Goal: Information Seeking & Learning: Learn about a topic

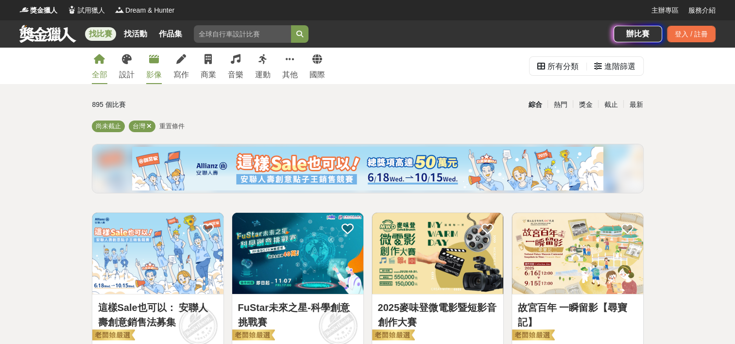
click at [156, 66] on link "影像" at bounding box center [154, 66] width 16 height 36
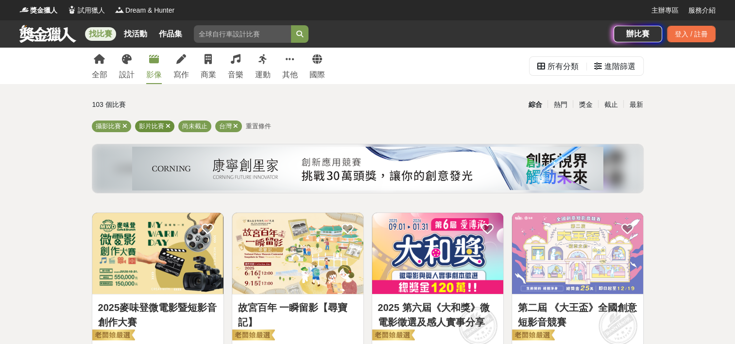
click at [166, 124] on icon at bounding box center [168, 126] width 5 height 6
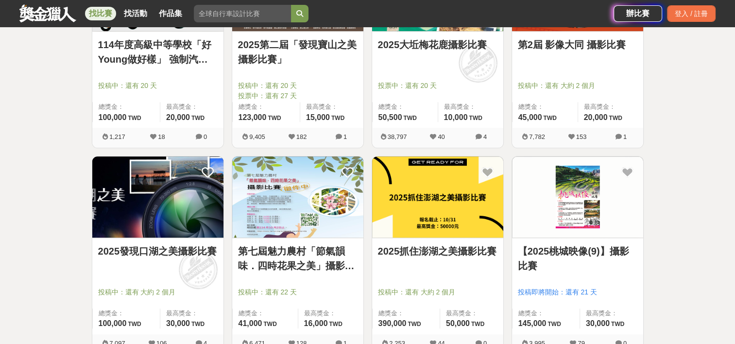
scroll to position [486, 0]
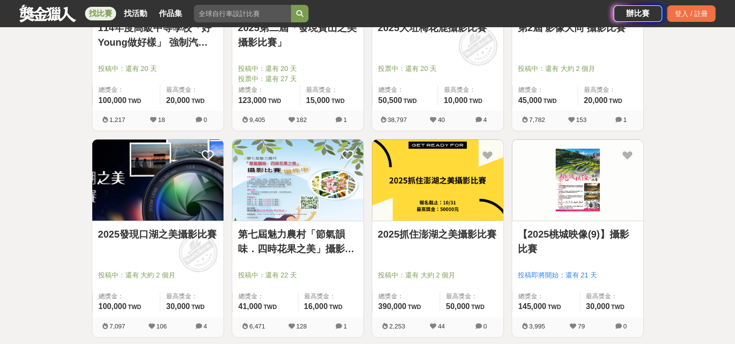
click at [449, 196] on img at bounding box center [437, 179] width 131 height 81
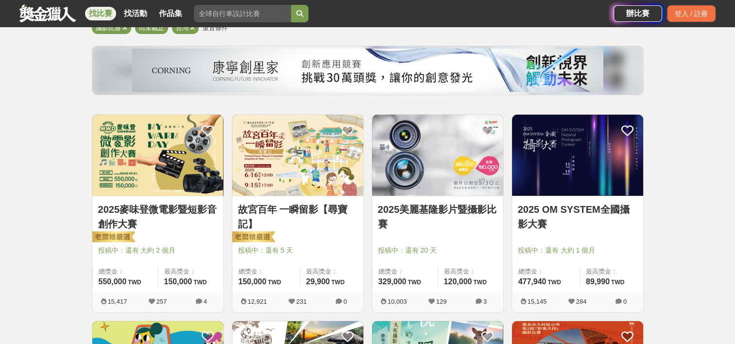
scroll to position [97, 0]
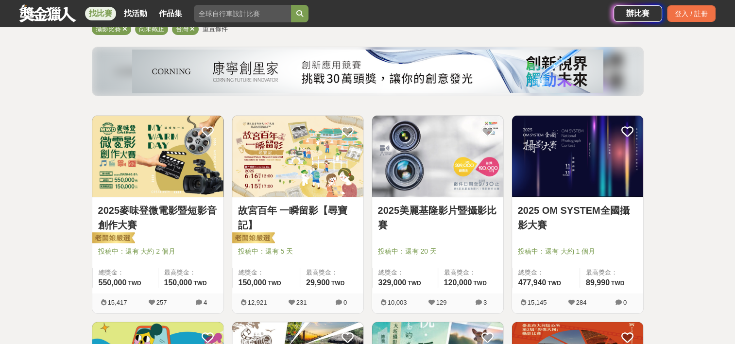
click at [585, 168] on img at bounding box center [577, 156] width 131 height 81
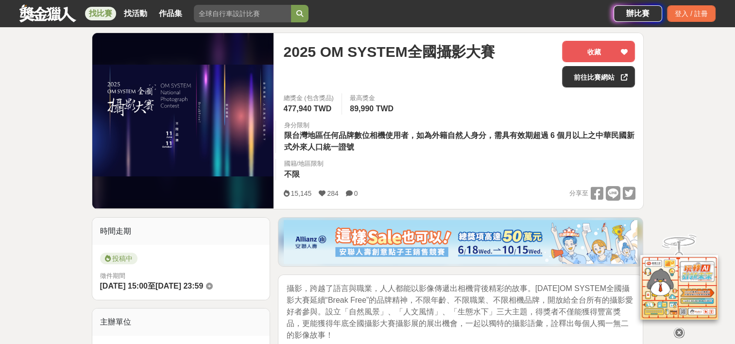
scroll to position [63, 0]
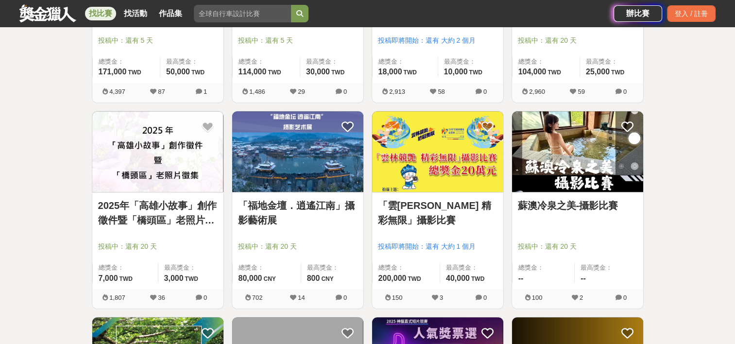
scroll to position [874, 0]
